Goal: Find specific page/section: Find specific page/section

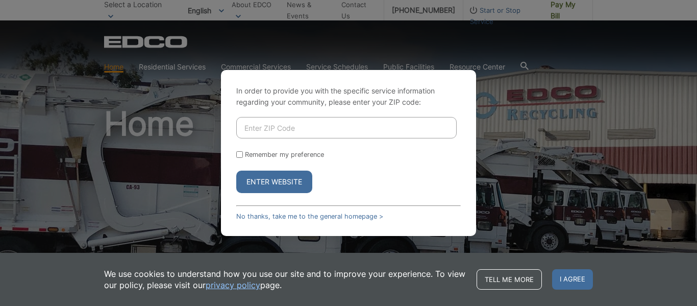
click at [344, 134] on input "Enter ZIP Code" at bounding box center [346, 127] width 220 height 21
type input "92081"
click at [283, 182] on button "Enter Website" at bounding box center [274, 181] width 76 height 22
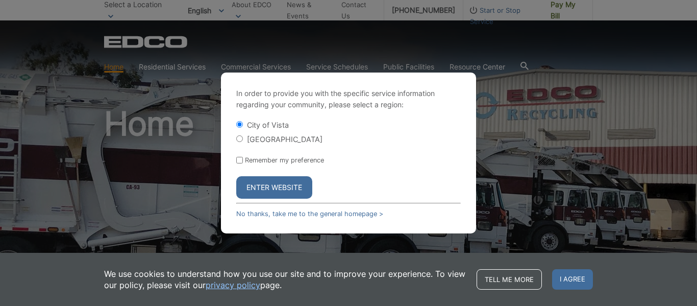
click at [239, 123] on input "City of Vista" at bounding box center [239, 124] width 7 height 7
click at [290, 188] on button "Enter Website" at bounding box center [274, 187] width 76 height 22
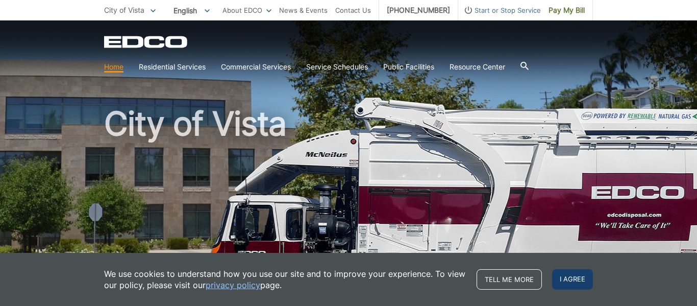
click at [571, 282] on span "I agree" at bounding box center [572, 279] width 41 height 20
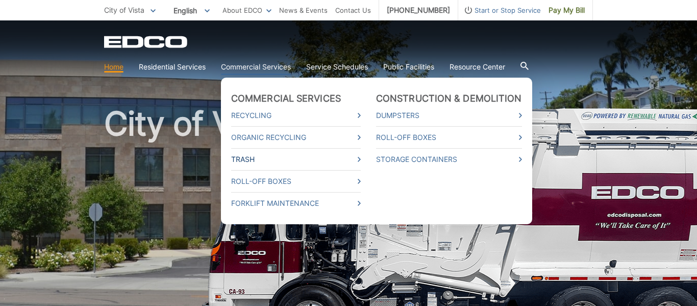
click at [291, 162] on link "Trash" at bounding box center [296, 159] width 130 height 11
